Goal: Information Seeking & Learning: Understand process/instructions

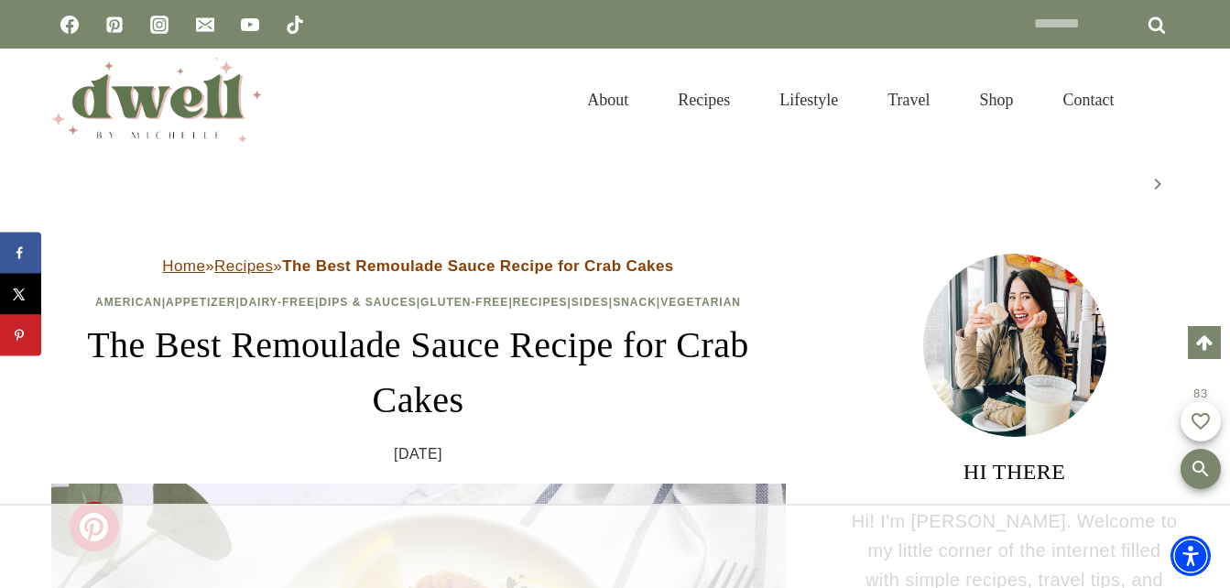
scroll to position [322, 0]
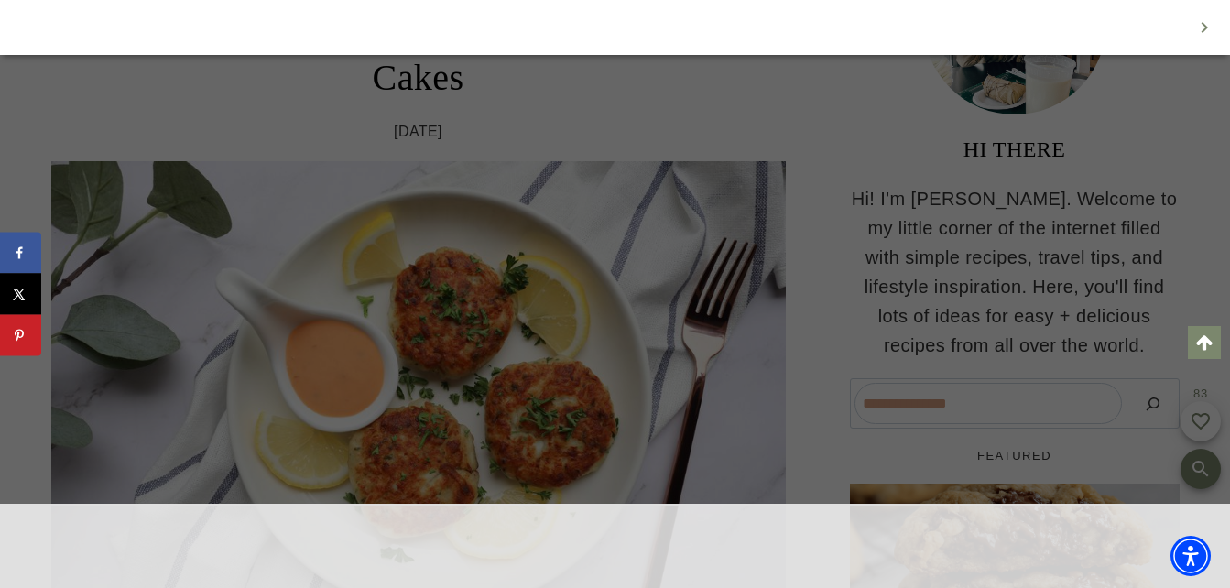
click at [350, 204] on div at bounding box center [615, 294] width 1230 height 588
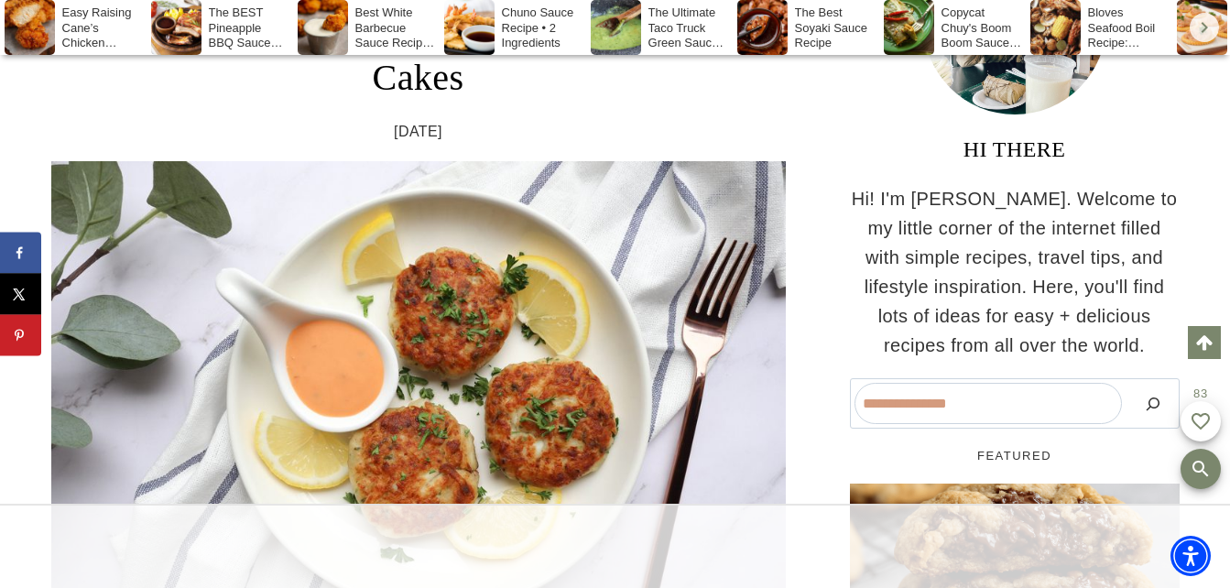
click at [350, 203] on div at bounding box center [615, 294] width 1230 height 588
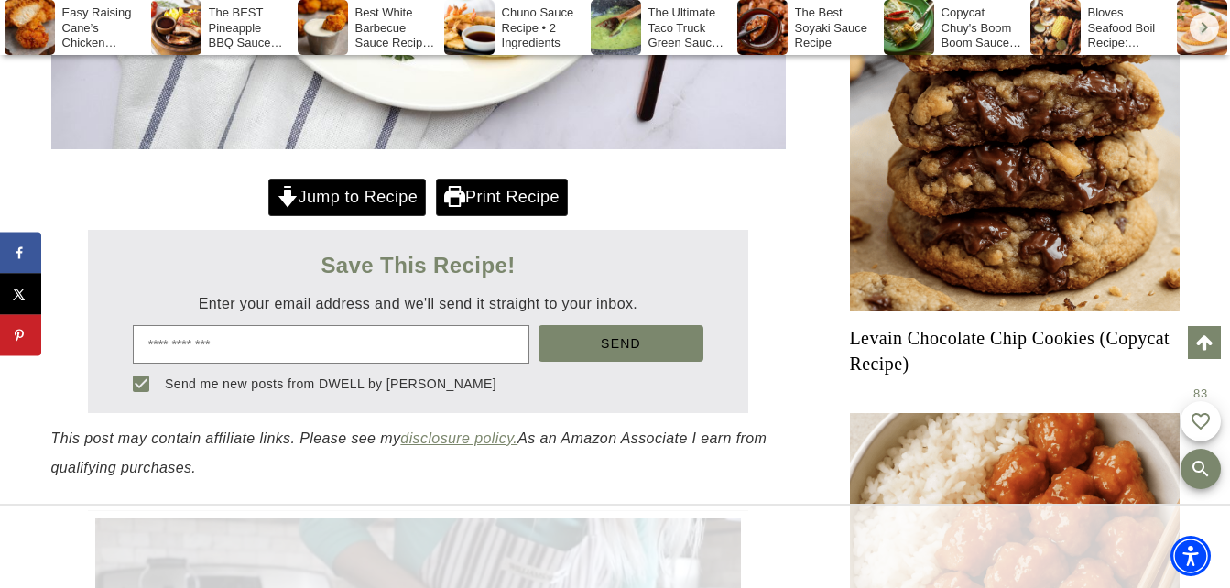
click at [344, 196] on link "Jump to Recipe" at bounding box center [347, 198] width 158 height 38
